Goal: Navigation & Orientation: Find specific page/section

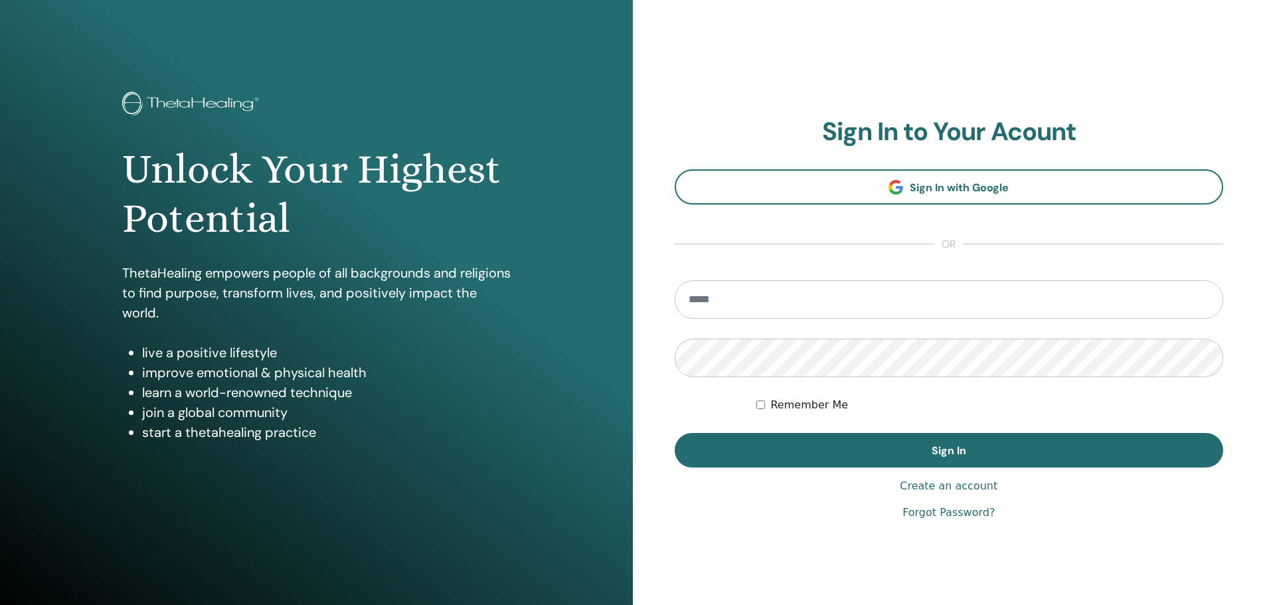
click at [730, 297] on input "email" at bounding box center [948, 299] width 549 height 39
type input "**********"
click at [674, 433] on button "Sign In" at bounding box center [948, 450] width 549 height 35
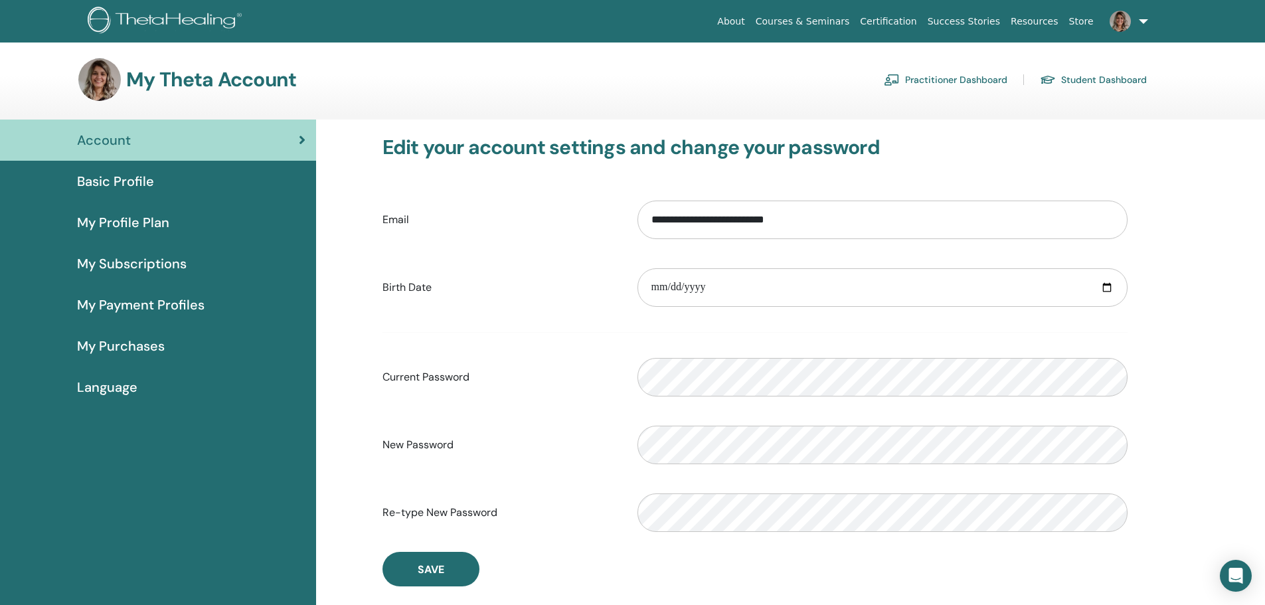
click at [114, 264] on span "My Subscriptions" at bounding box center [132, 264] width 110 height 20
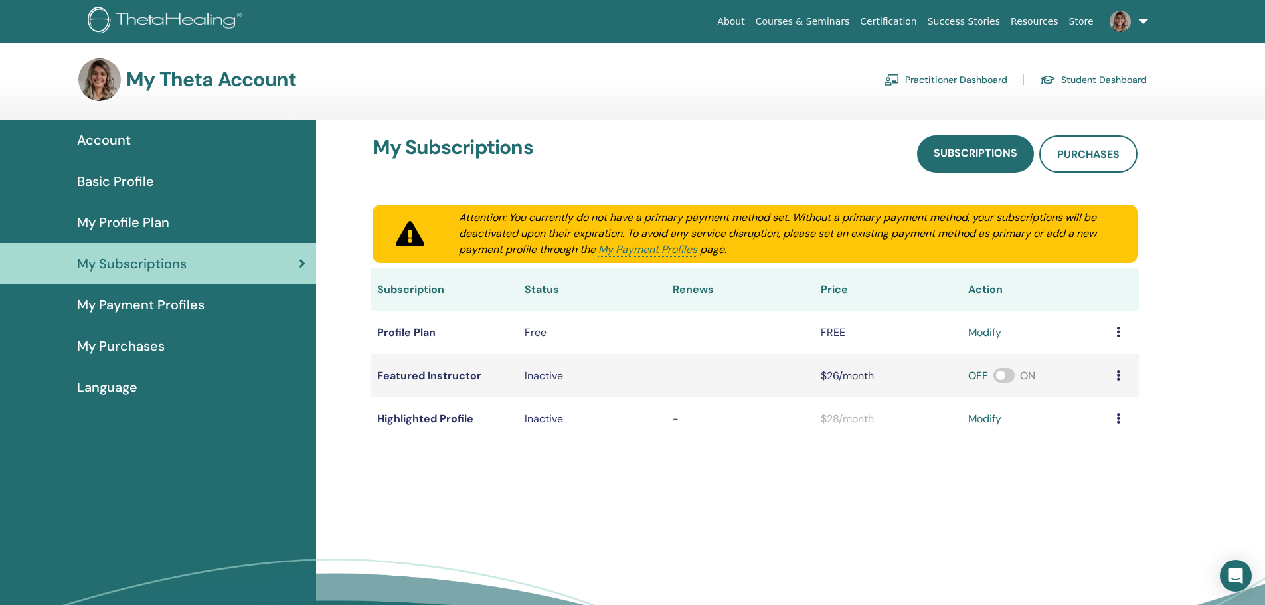
click at [398, 336] on td "Profile Plan" at bounding box center [444, 332] width 148 height 43
click at [406, 335] on td "Profile Plan" at bounding box center [444, 332] width 148 height 43
click at [1119, 333] on icon at bounding box center [1118, 332] width 4 height 11
click at [402, 332] on td "Profile Plan" at bounding box center [444, 332] width 148 height 43
click at [125, 307] on span "My Payment Profiles" at bounding box center [140, 305] width 127 height 20
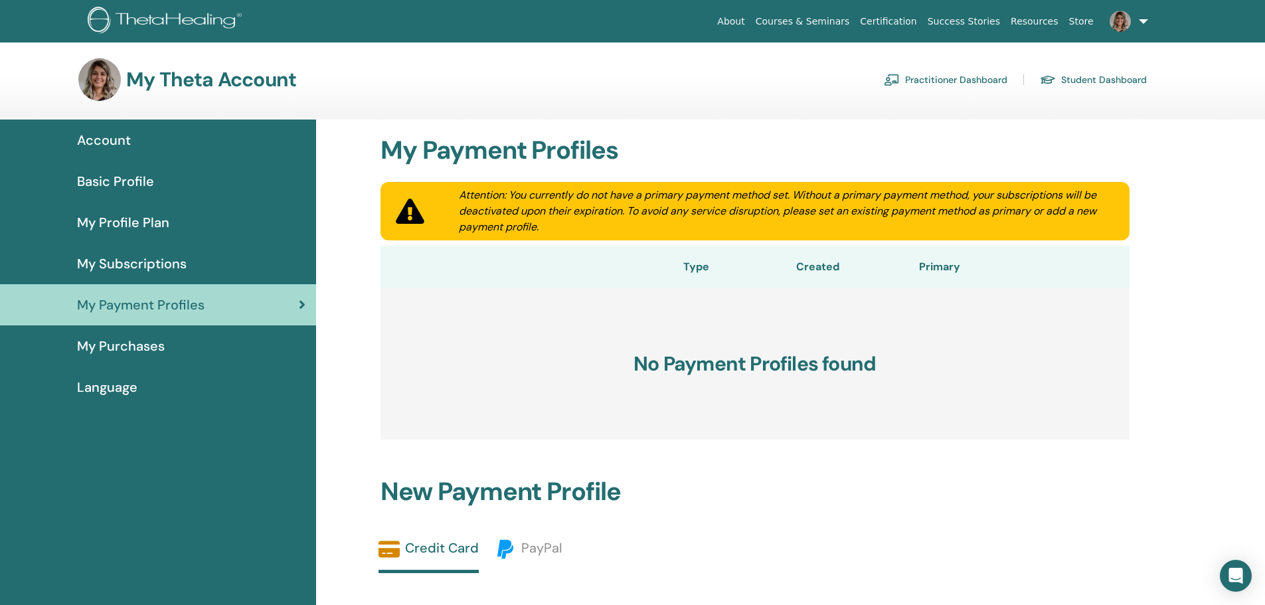
click at [119, 348] on span "My Purchases" at bounding box center [121, 346] width 88 height 20
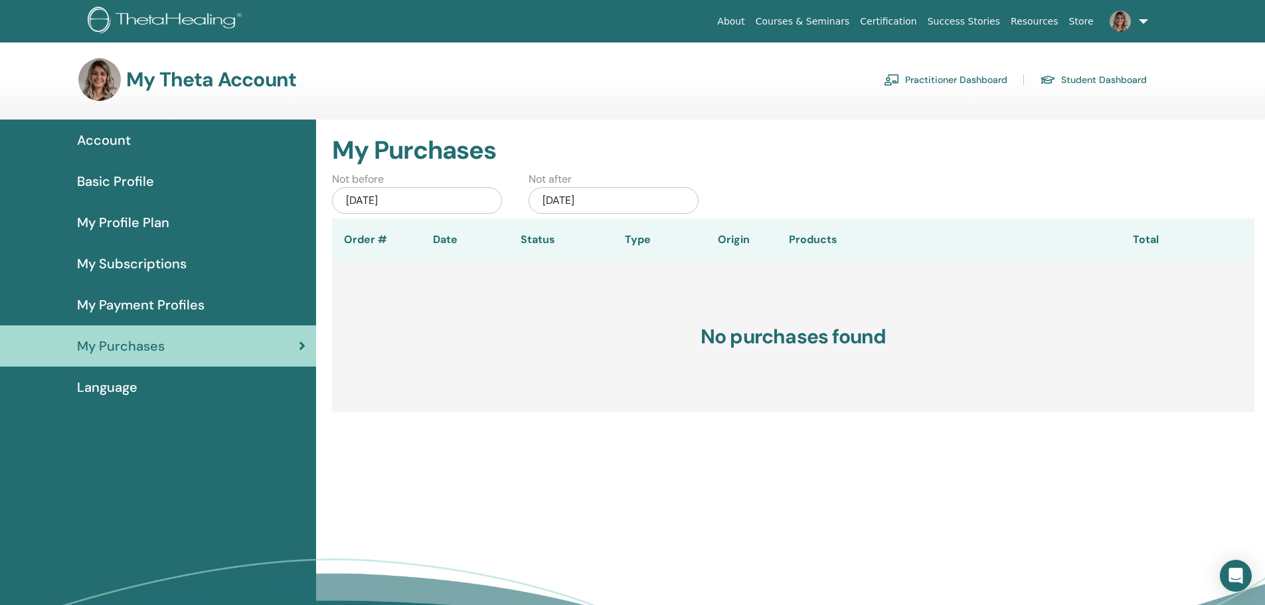
click at [159, 218] on span "My Profile Plan" at bounding box center [123, 222] width 92 height 20
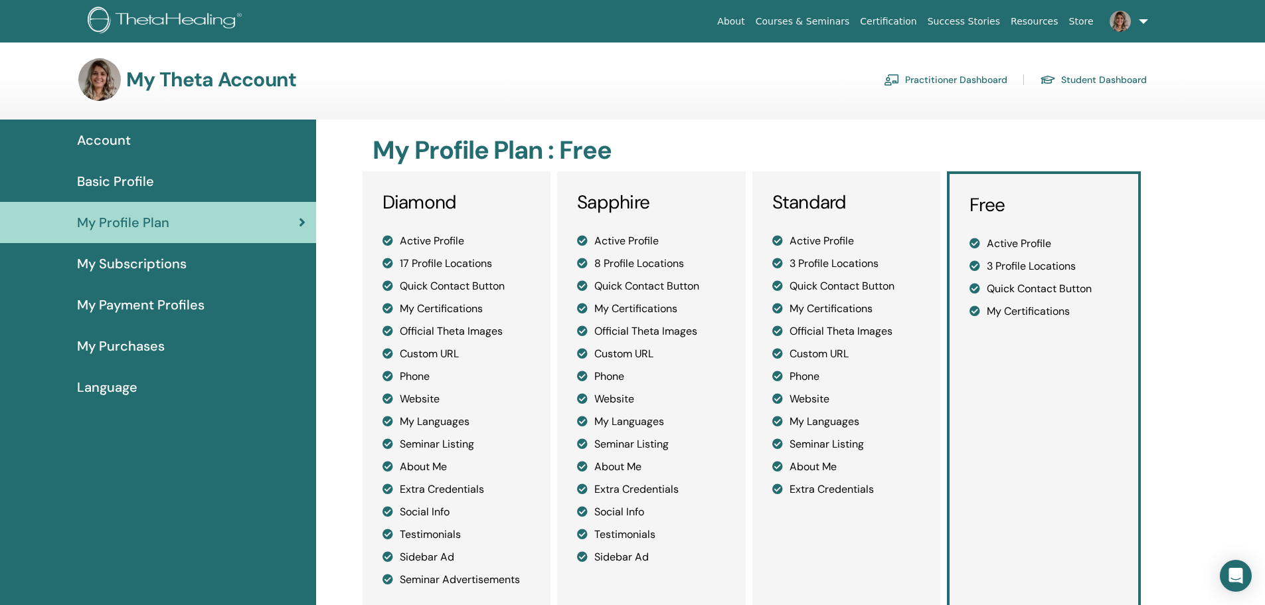
click at [127, 177] on span "Basic Profile" at bounding box center [115, 181] width 77 height 20
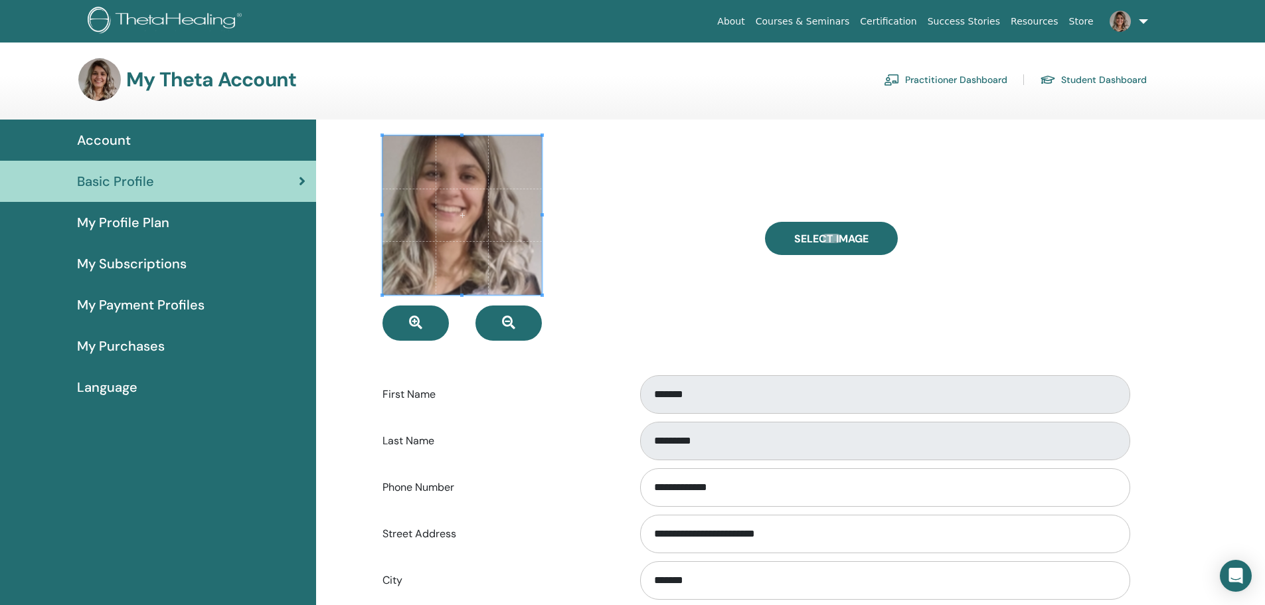
click at [131, 149] on div "Account" at bounding box center [158, 140] width 295 height 20
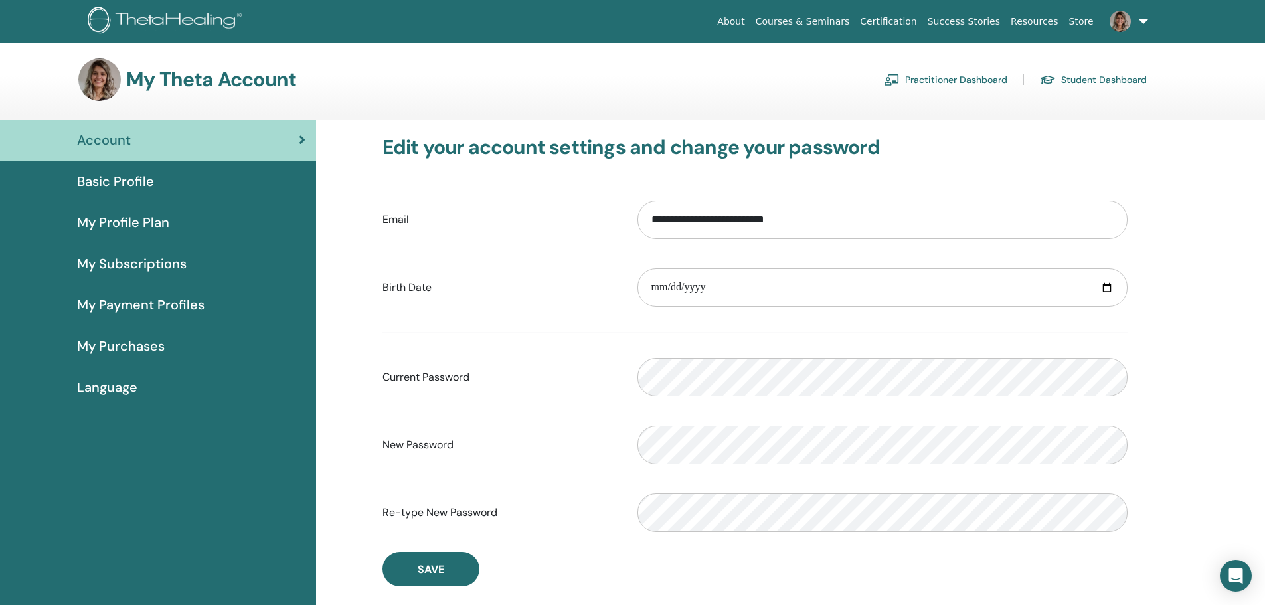
click at [965, 80] on link "Practitioner Dashboard" at bounding box center [945, 79] width 123 height 21
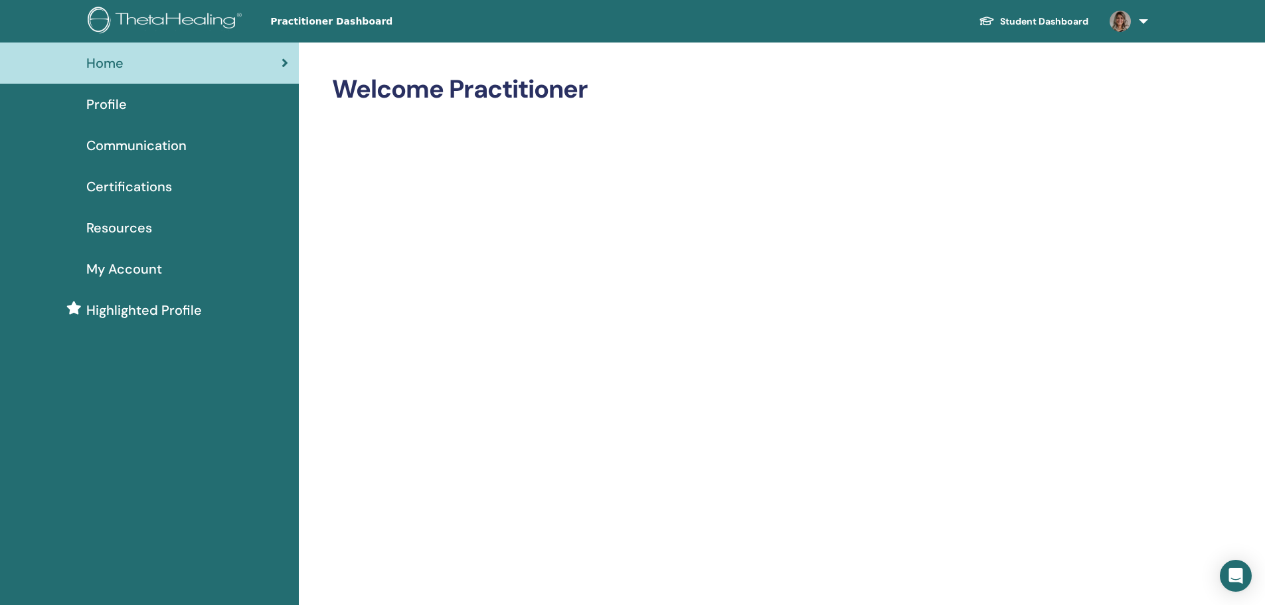
click at [173, 306] on span "Highlighted Profile" at bounding box center [144, 310] width 116 height 20
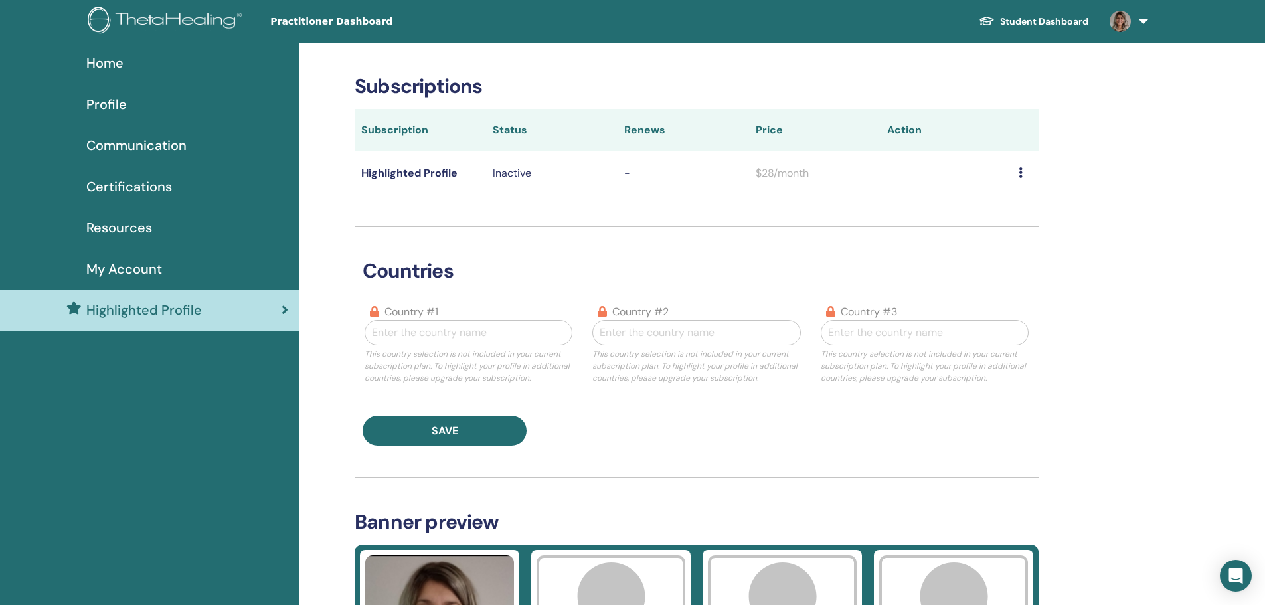
click at [1026, 21] on link "Student Dashboard" at bounding box center [1033, 21] width 131 height 25
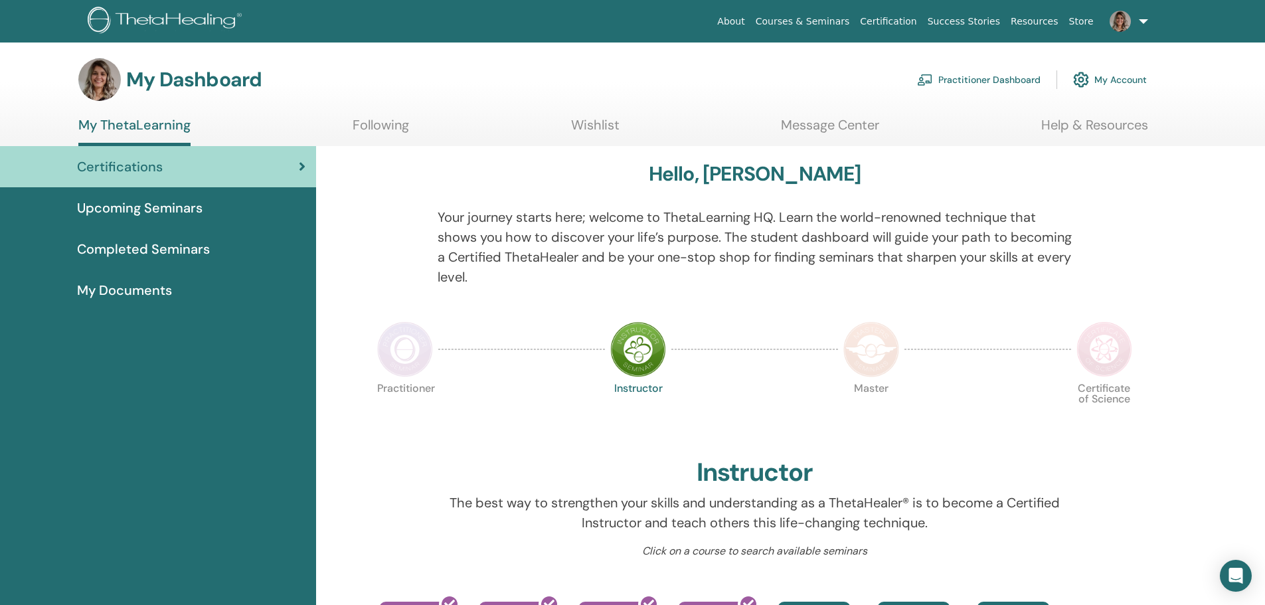
click at [145, 248] on span "Completed Seminars" at bounding box center [143, 249] width 133 height 20
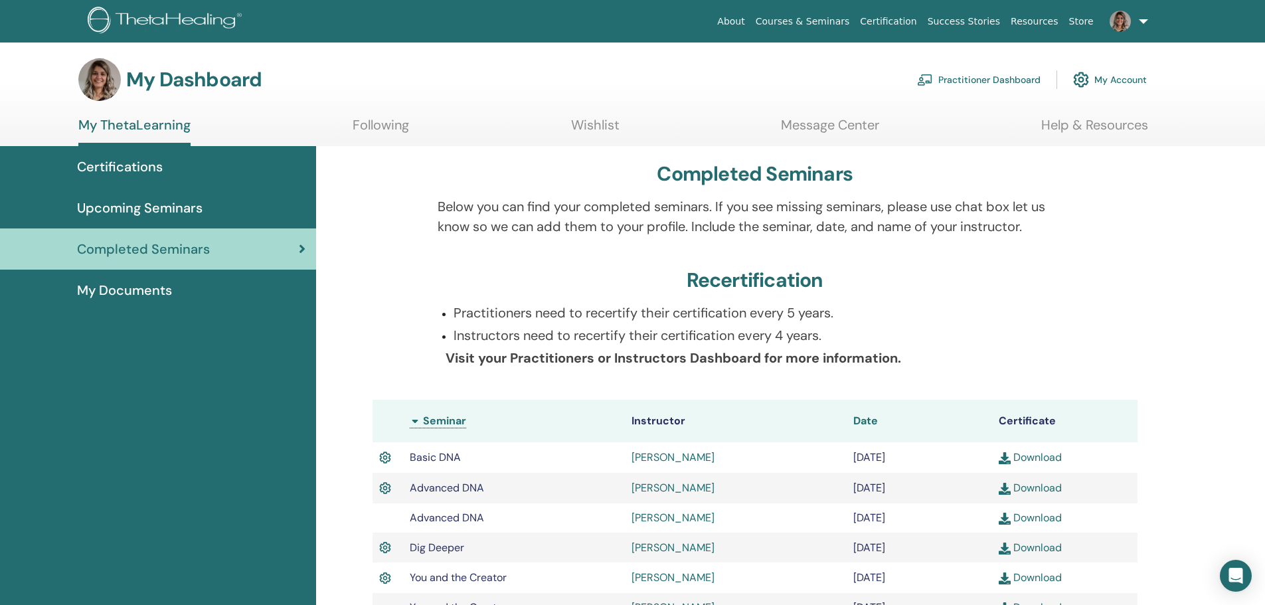
click at [867, 424] on span "Date" at bounding box center [865, 421] width 25 height 14
click at [976, 79] on link "Practitioner Dashboard" at bounding box center [978, 79] width 123 height 29
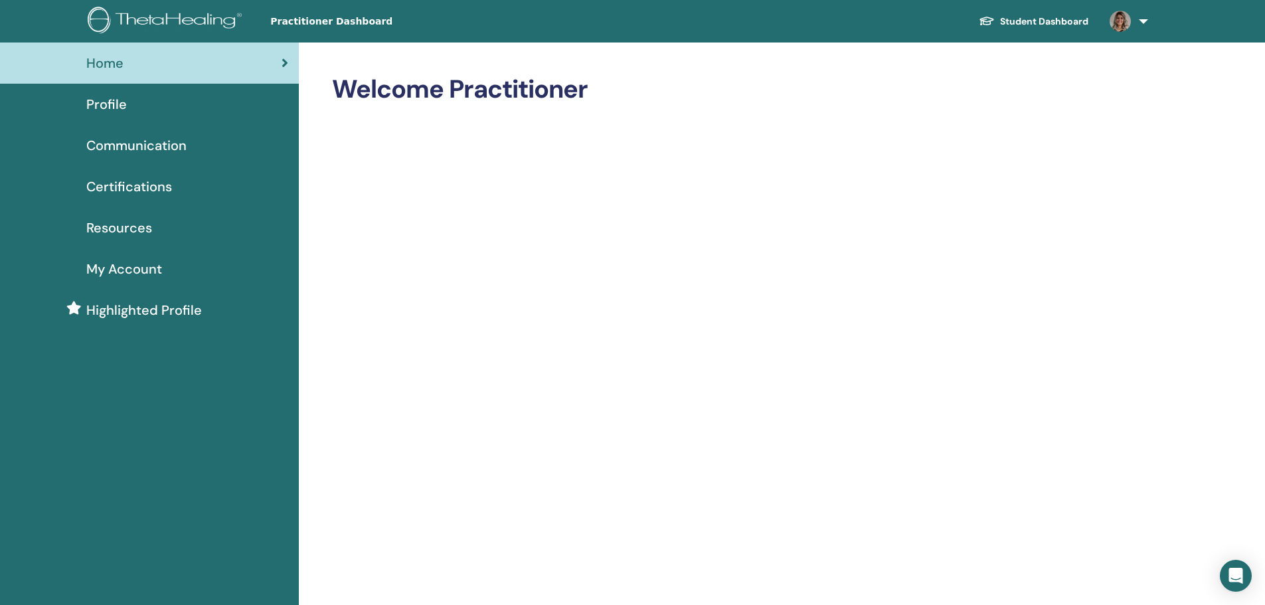
click at [143, 264] on span "My Account" at bounding box center [124, 269] width 76 height 20
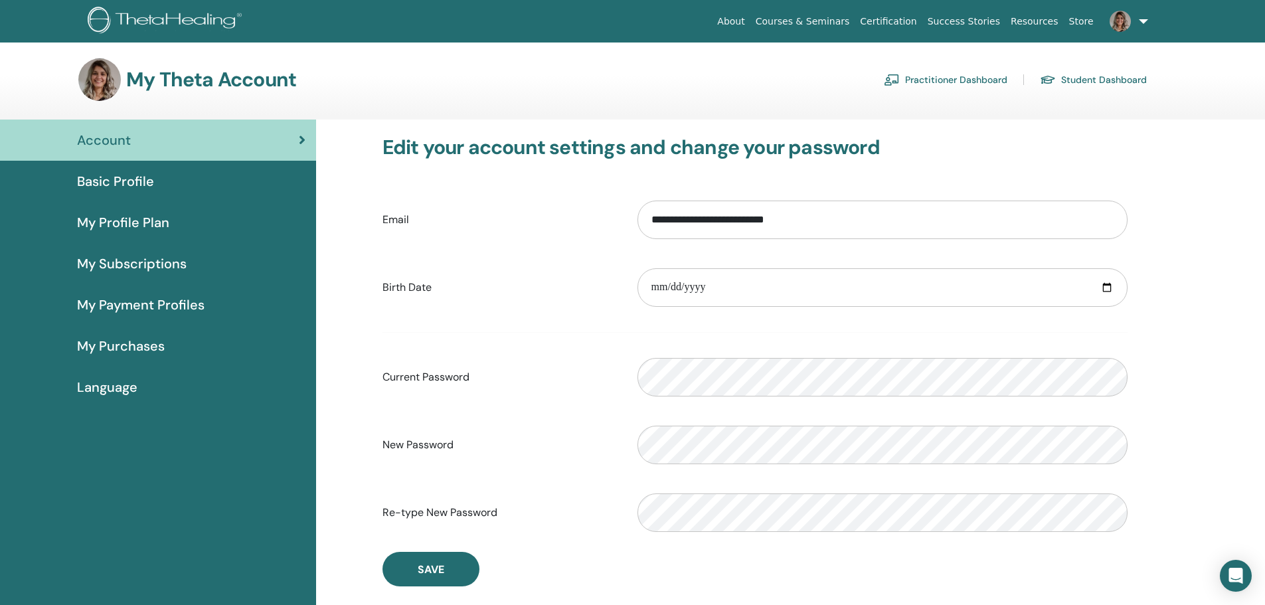
click at [836, 23] on link "Courses & Seminars" at bounding box center [802, 21] width 105 height 25
click at [1080, 78] on link "Student Dashboard" at bounding box center [1093, 79] width 107 height 21
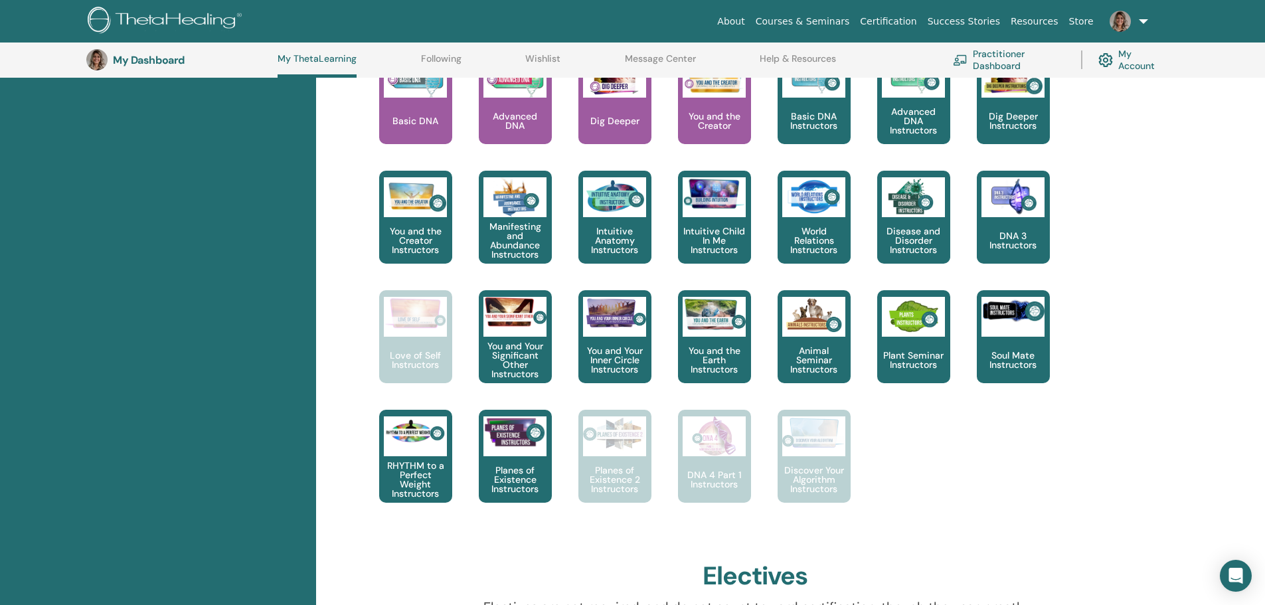
scroll to position [504, 0]
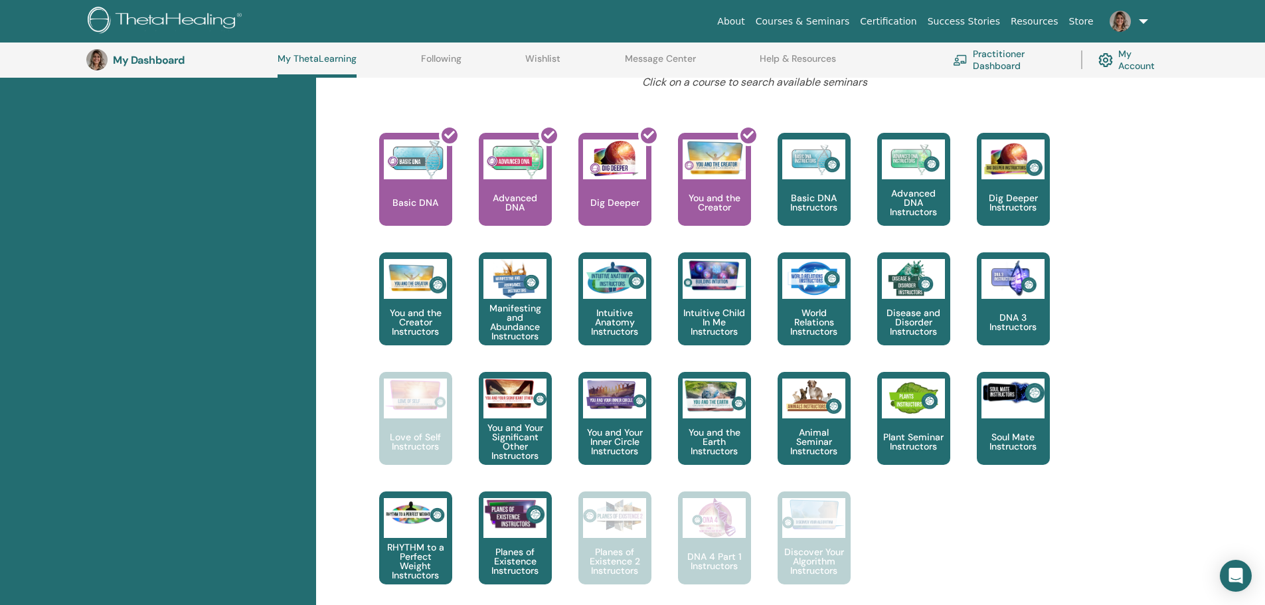
click at [986, 54] on link "Practitioner Dashboard" at bounding box center [1009, 59] width 112 height 29
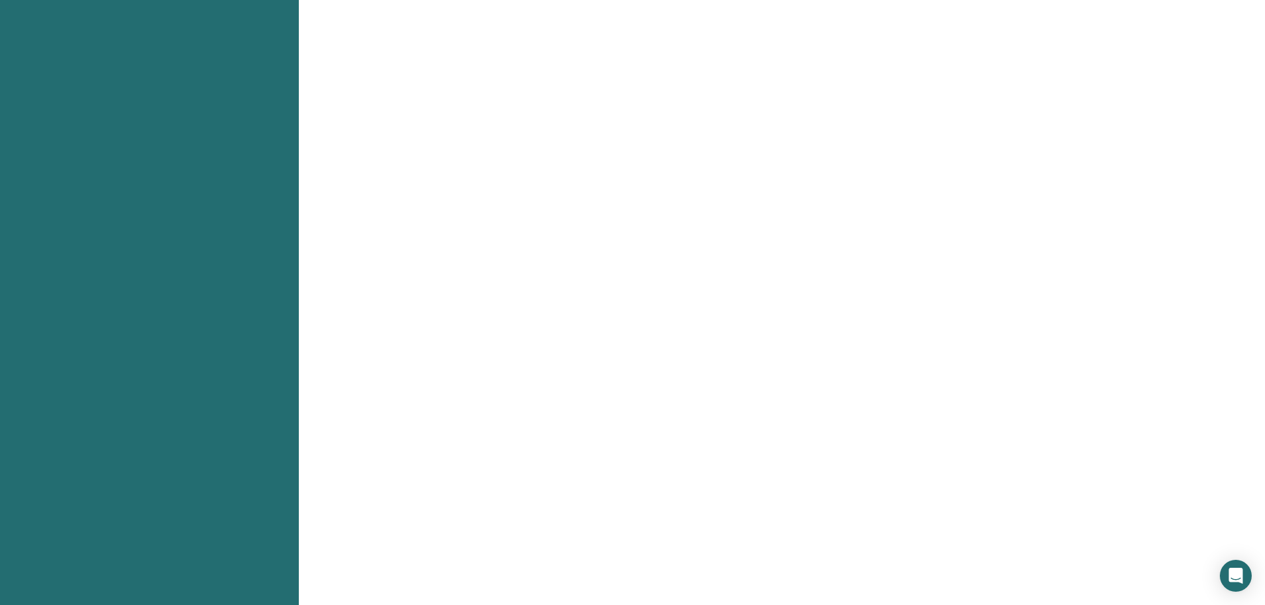
scroll to position [597, 0]
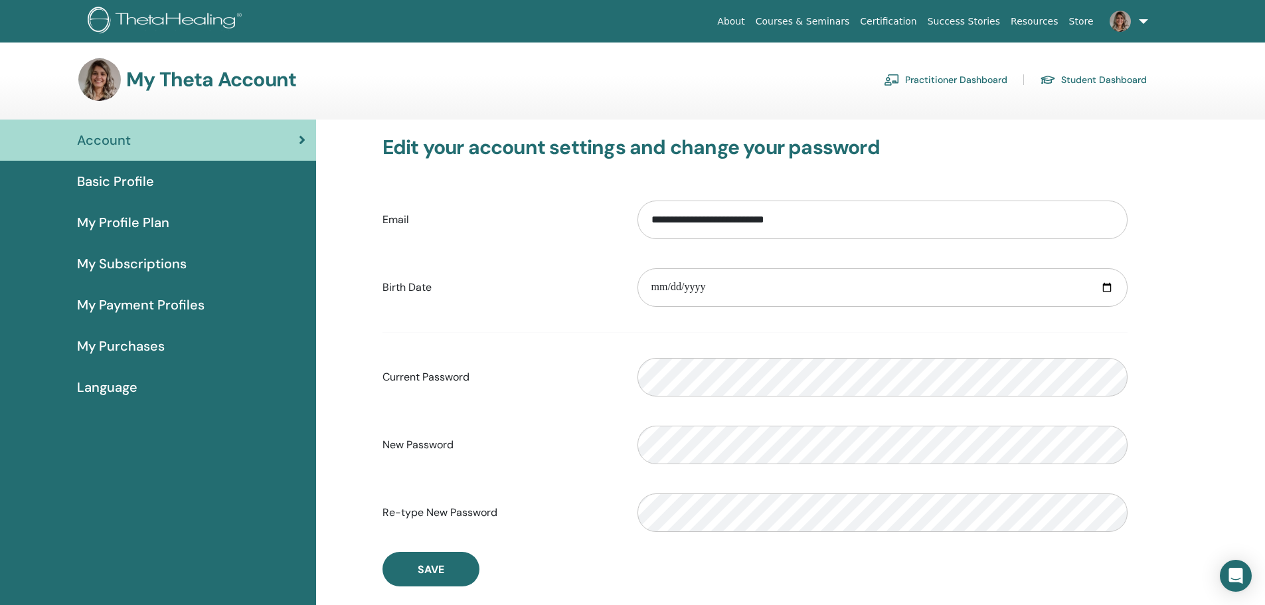
click at [1078, 76] on link "Student Dashboard" at bounding box center [1093, 79] width 107 height 21
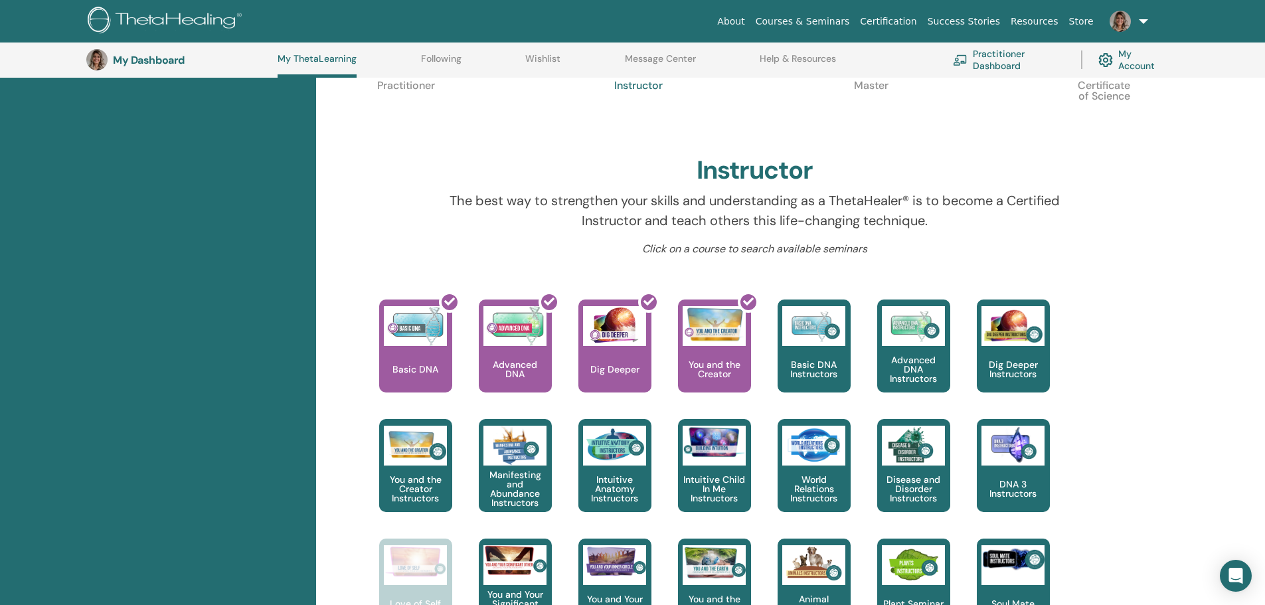
scroll to position [102, 0]
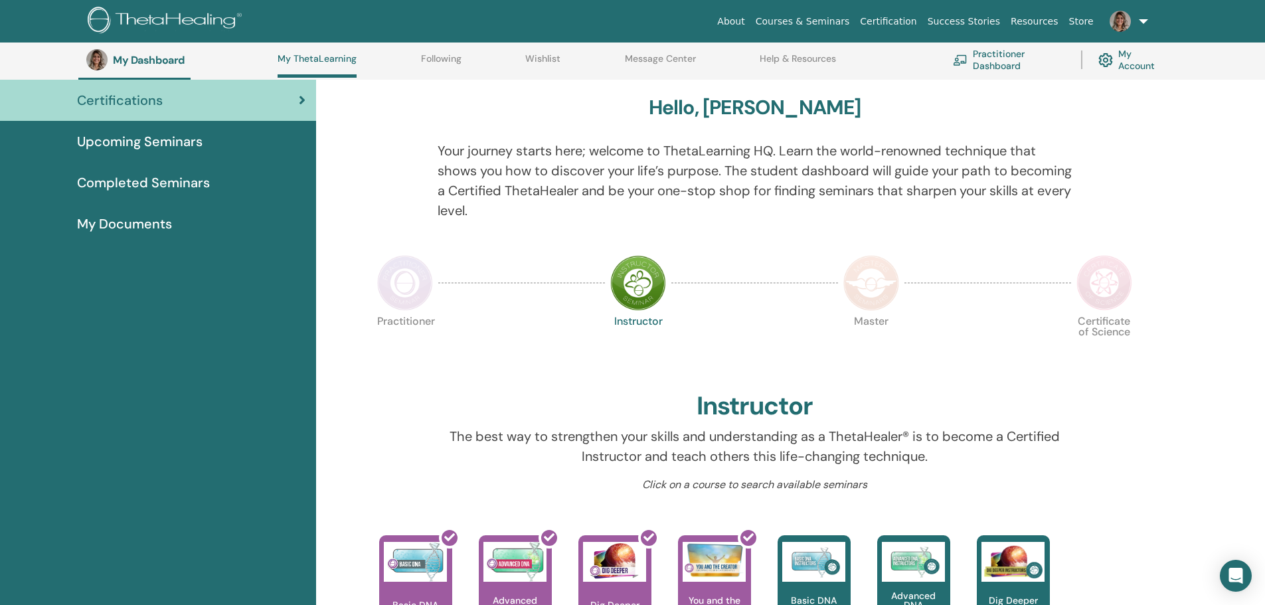
click at [1003, 60] on link "Practitioner Dashboard" at bounding box center [1009, 59] width 112 height 29
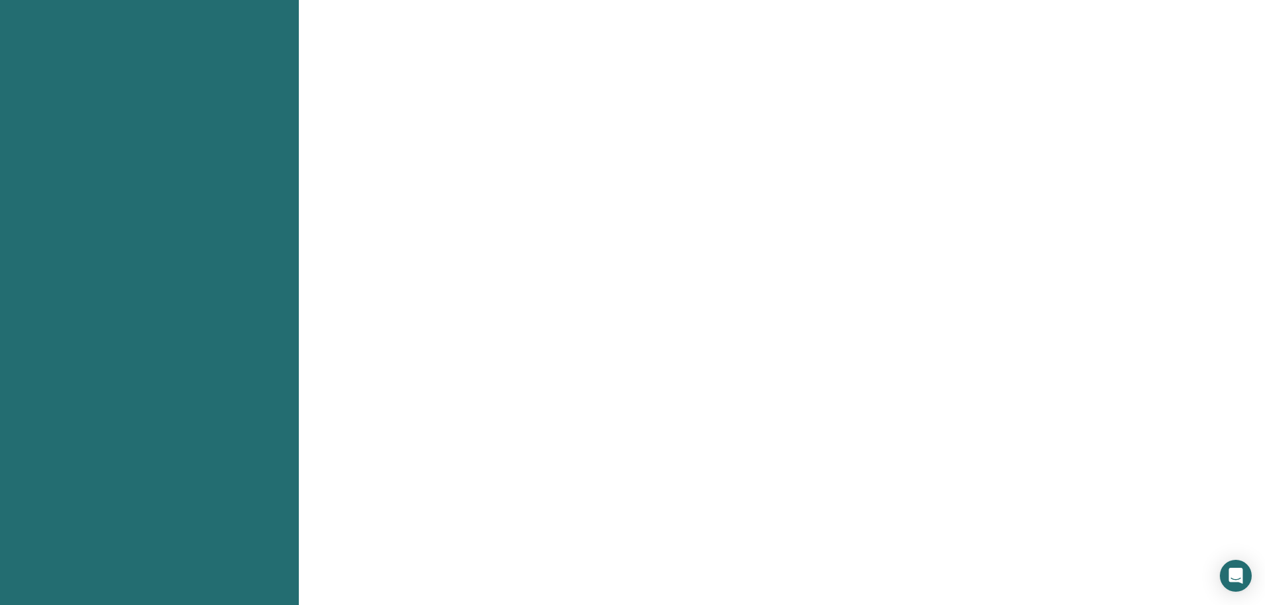
scroll to position [465, 0]
